Goal: Navigation & Orientation: Understand site structure

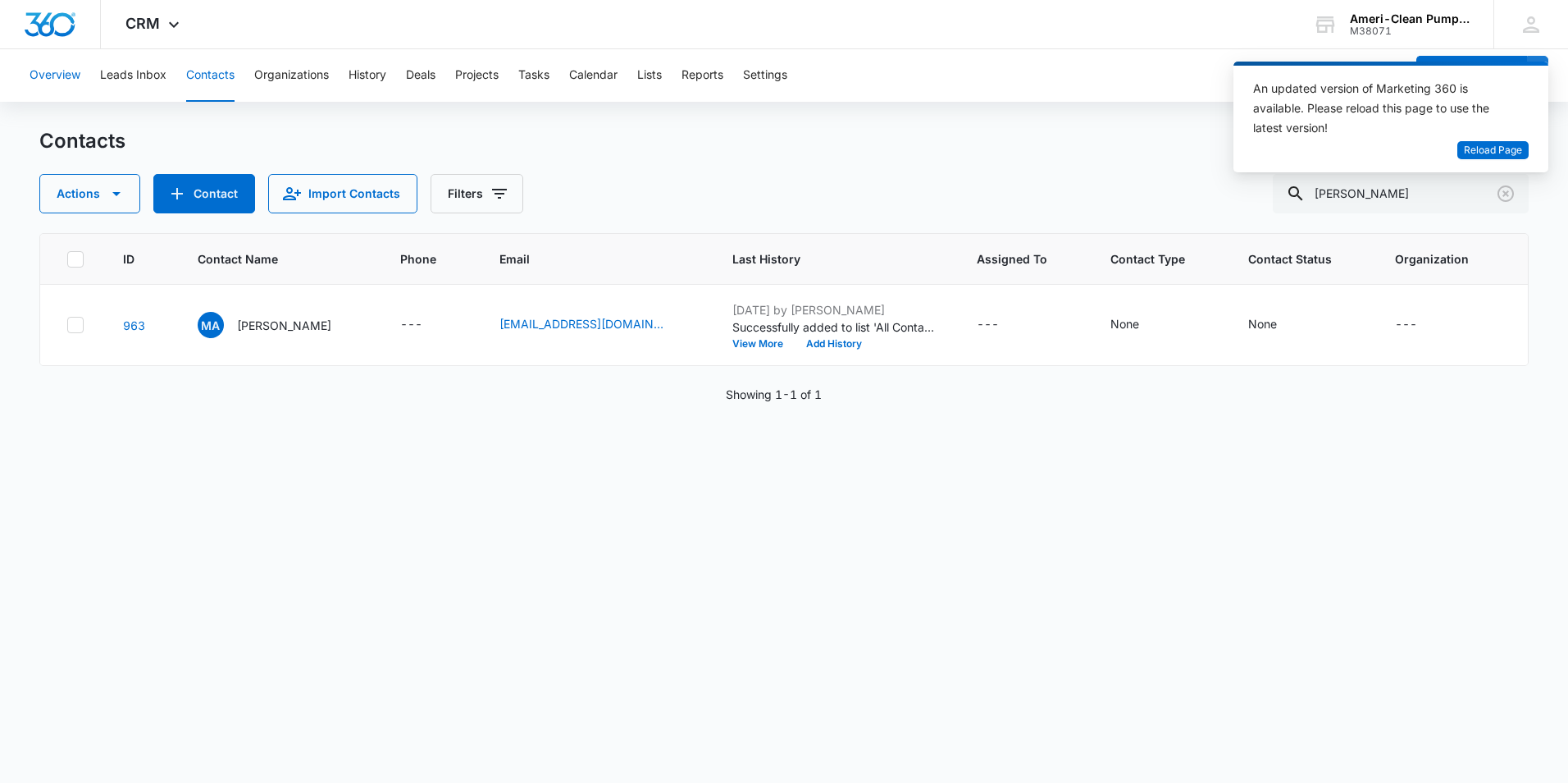
click at [68, 73] on button "Overview" at bounding box center [55, 75] width 51 height 53
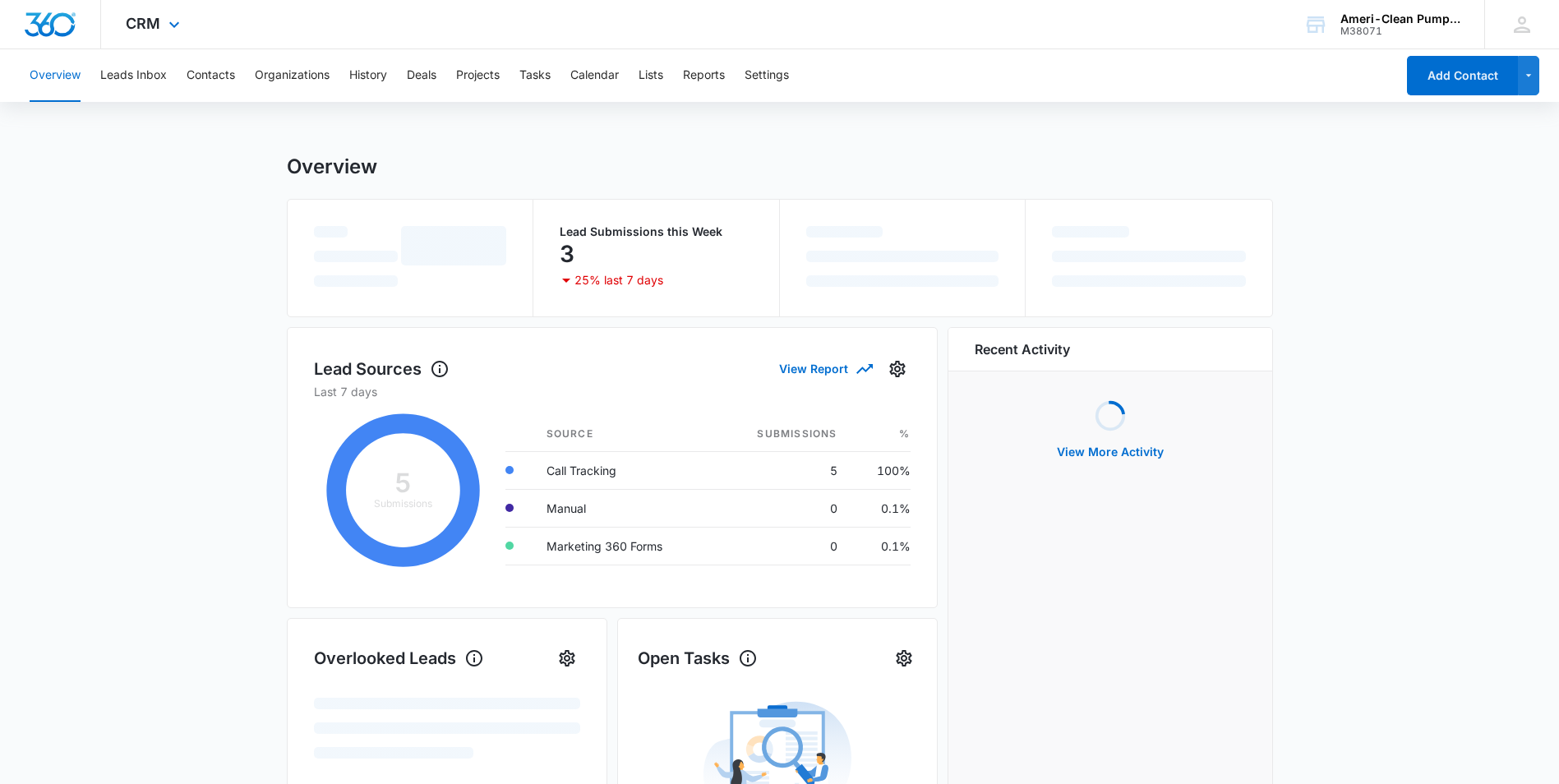
click at [153, 33] on div "CRM Apps Reputation Websites Forms CRM Email Social Shop Payments POS Content A…" at bounding box center [155, 24] width 108 height 49
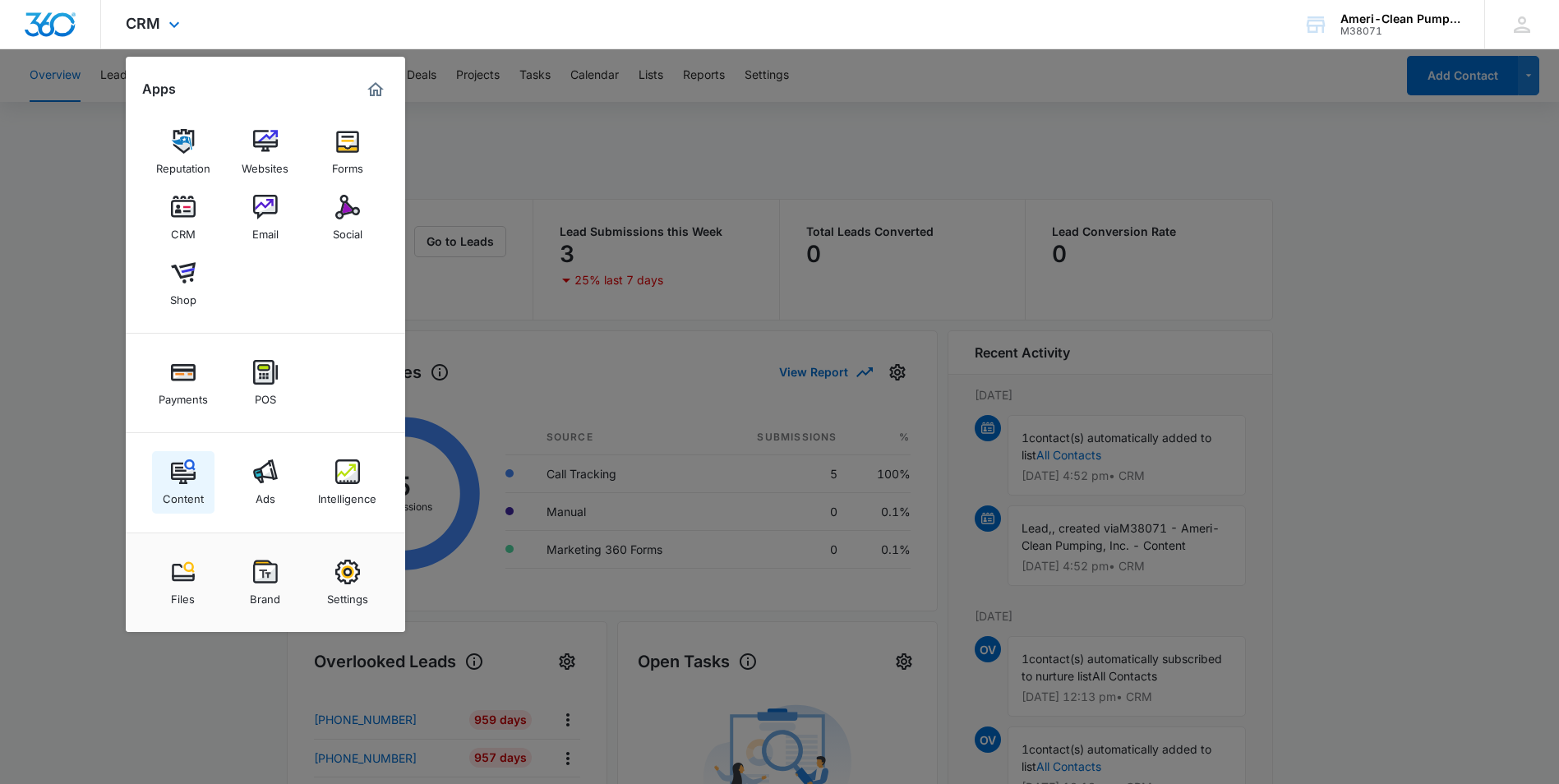
click at [182, 478] on img at bounding box center [183, 471] width 24 height 24
